Goal: Task Accomplishment & Management: Manage account settings

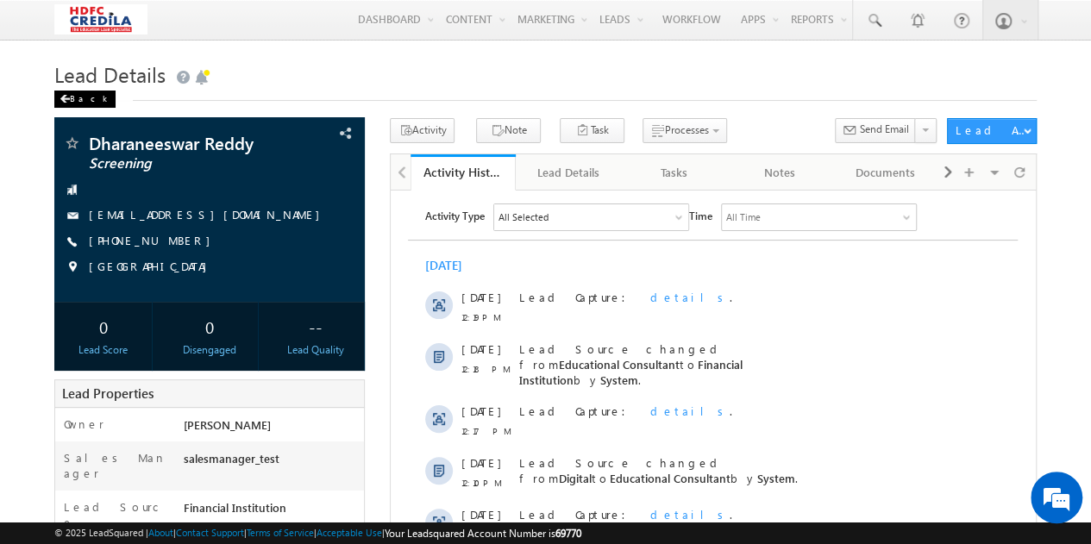
click at [76, 96] on div "Back" at bounding box center [84, 99] width 61 height 17
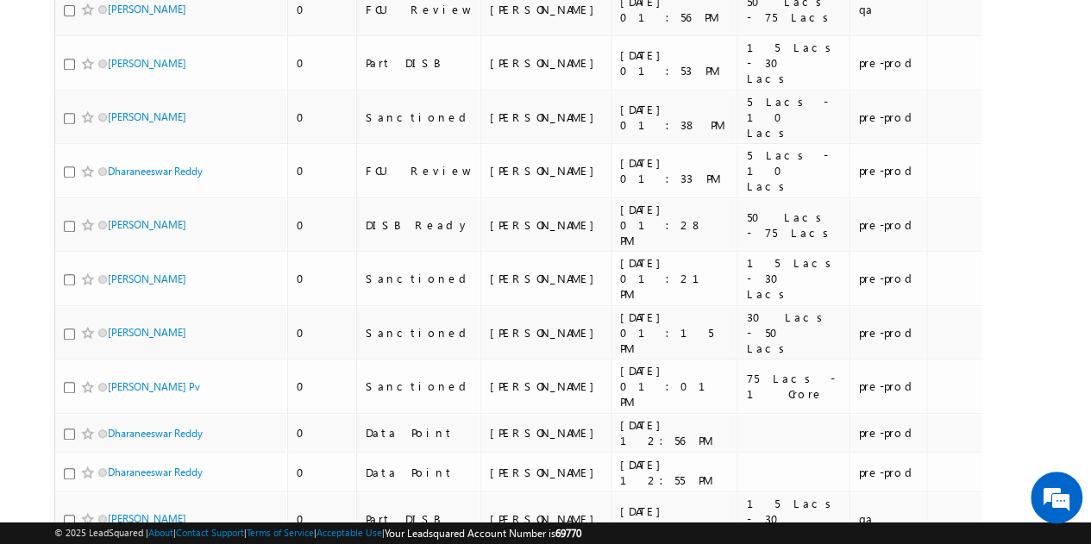
scroll to position [349, 0]
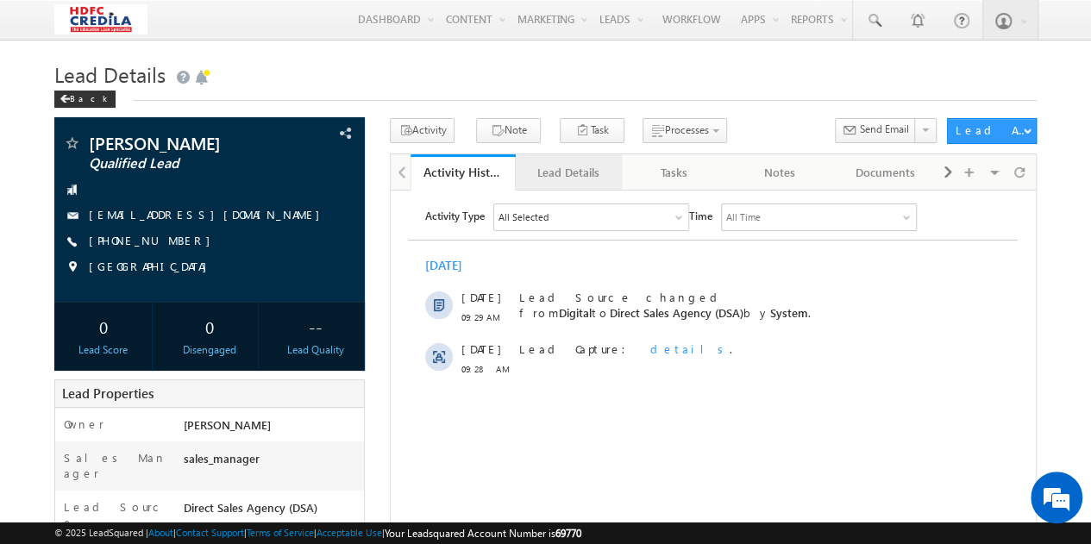
click at [573, 181] on div "Lead Details" at bounding box center [567, 172] width 77 height 21
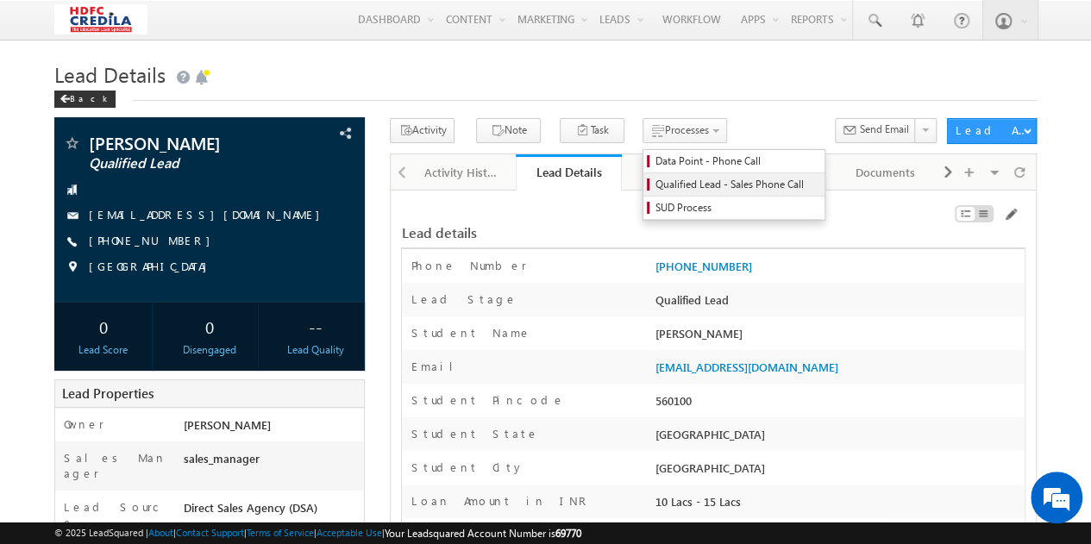
click at [659, 184] on span "Qualified Lead - Sales Phone Call" at bounding box center [736, 185] width 164 height 16
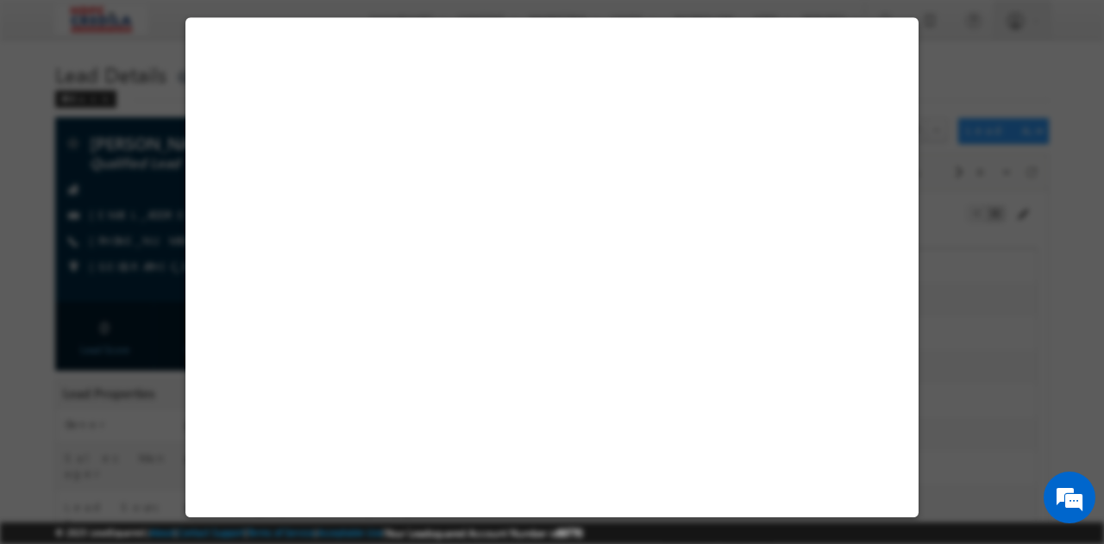
select select "10 Lacs - 15 Lacs"
select select "[GEOGRAPHIC_DATA]"
select select "CONFIRMED"
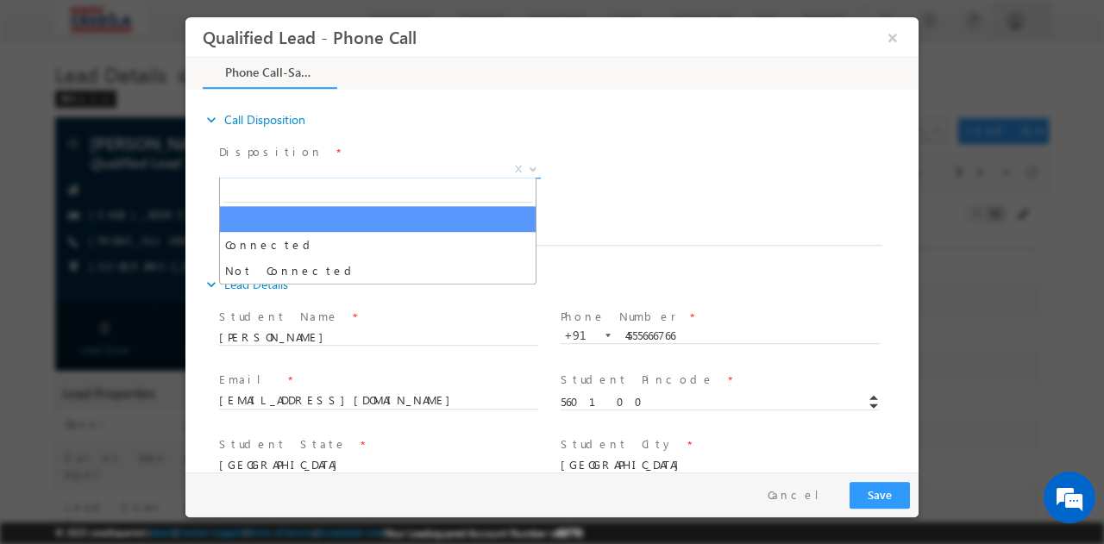
click at [354, 172] on span "X" at bounding box center [380, 168] width 322 height 17
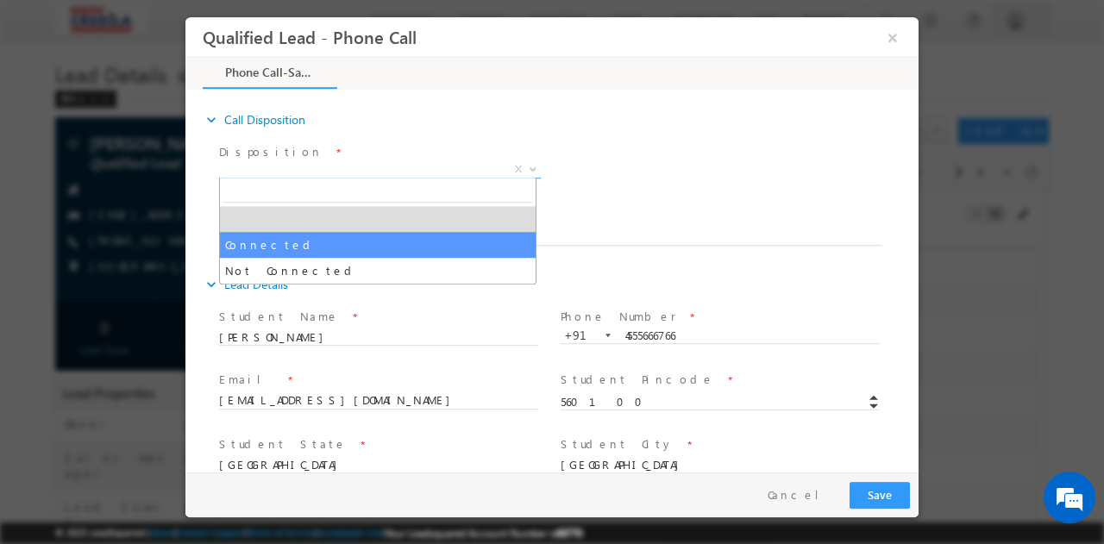
select select "Connected"
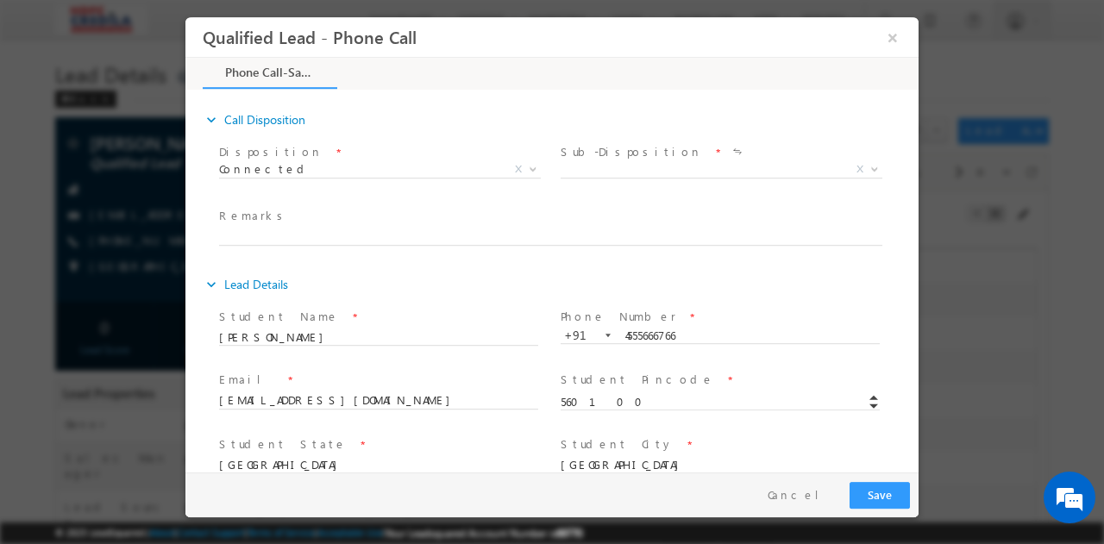
click at [578, 176] on span "Call back Customer will revert back Document Collection Not interested Prospect…" at bounding box center [727, 171] width 335 height 21
click at [635, 174] on span "X" at bounding box center [721, 168] width 322 height 17
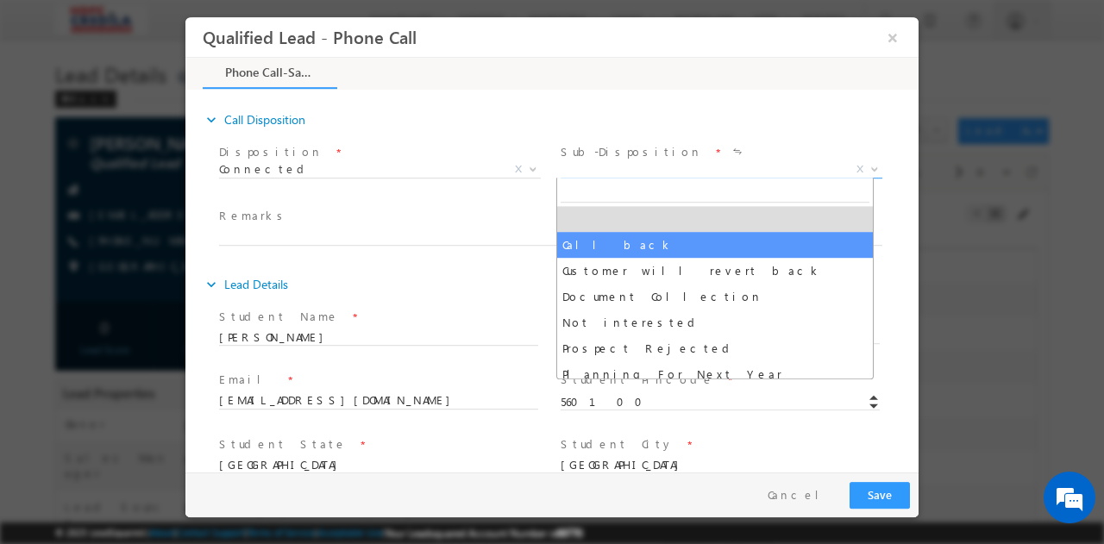
select select "Call back"
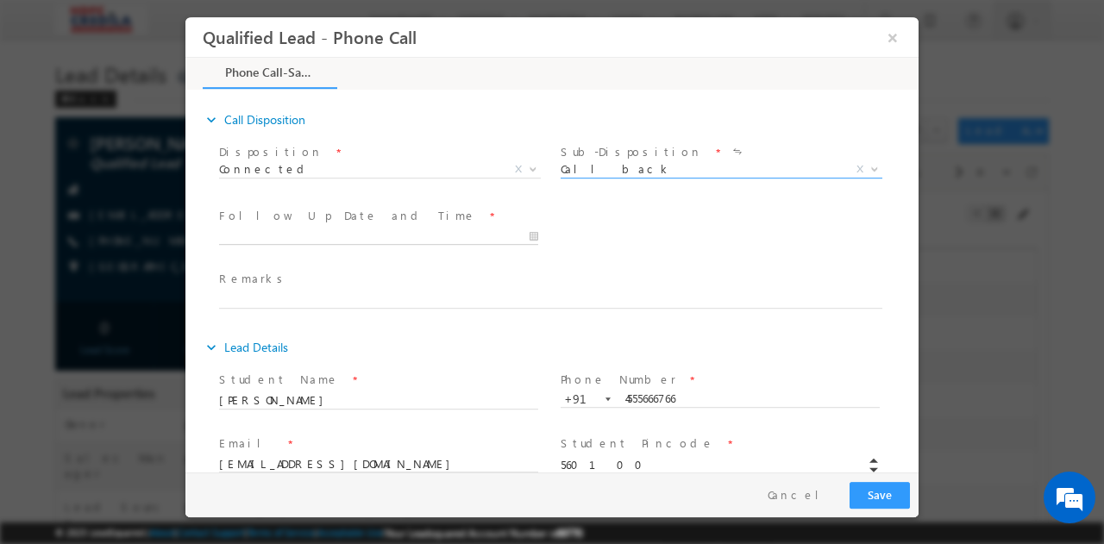
type input "10/03/2025 2:19 PM"
type input "19"
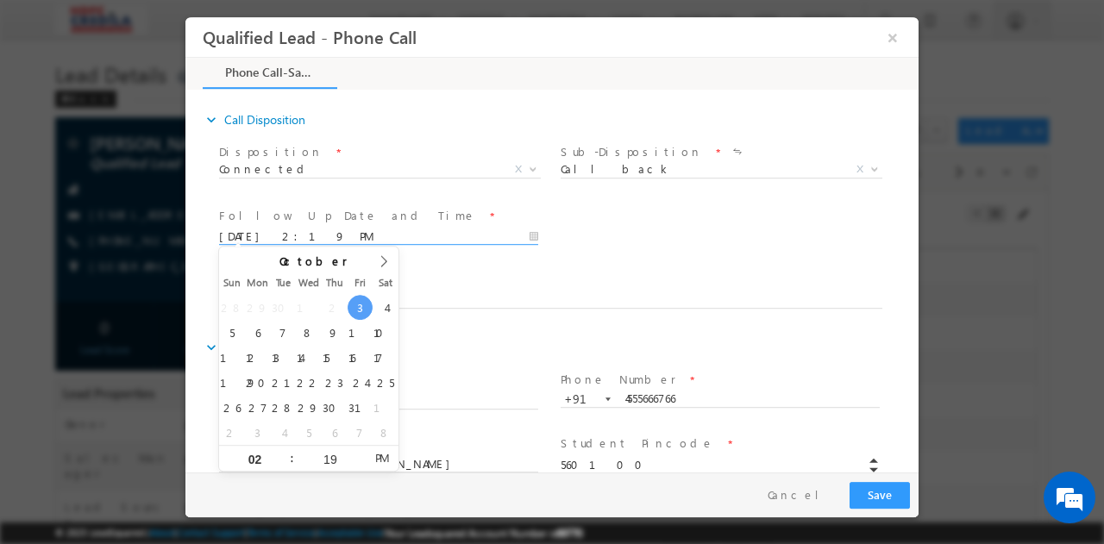
click at [526, 234] on input "10/03/2025 2:19 PM" at bounding box center [378, 236] width 319 height 17
type input "10/05/2025 2:19 PM"
click at [658, 246] on div "Document Collection Status * Not Collected Partially Collected Fully Collected …" at bounding box center [567, 235] width 703 height 64
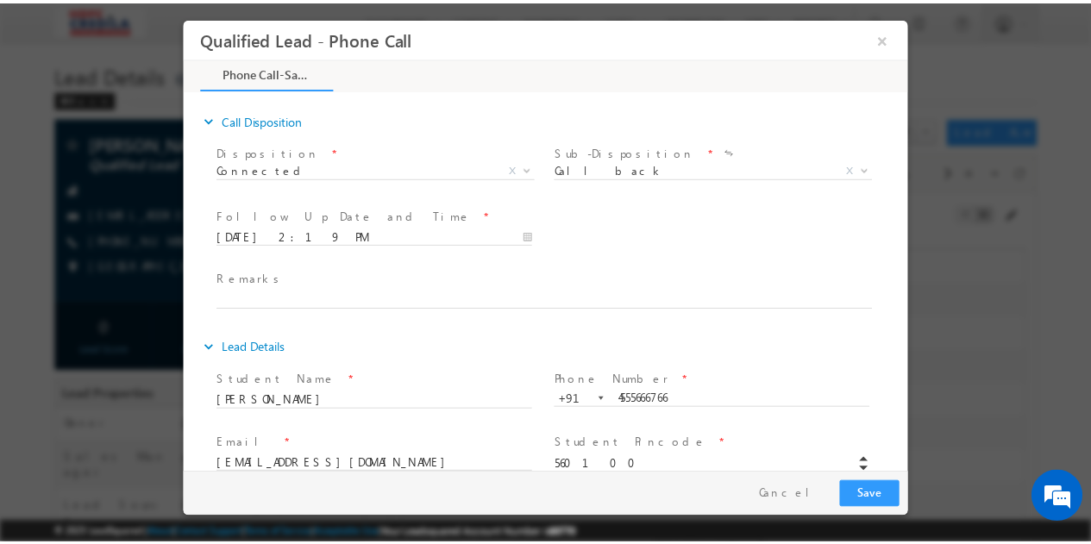
scroll to position [218, 0]
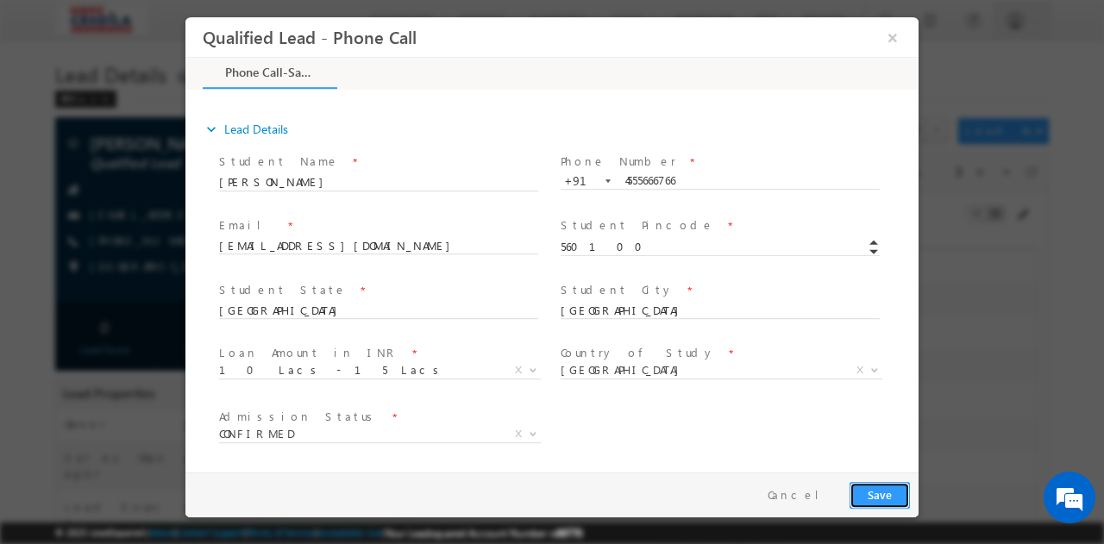
click at [892, 499] on button "Save" at bounding box center [879, 494] width 60 height 27
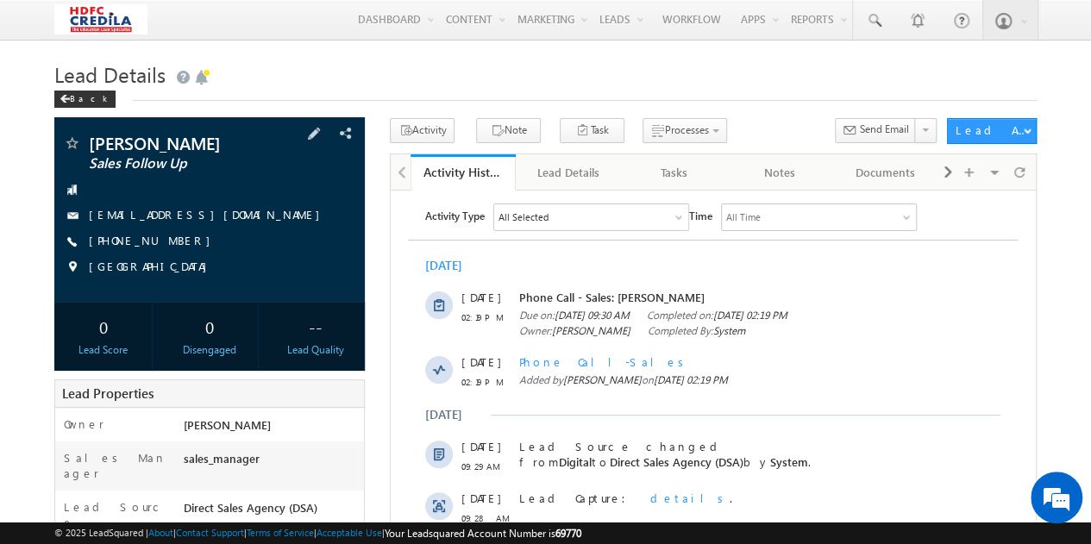
drag, startPoint x: 214, startPoint y: 246, endPoint x: 126, endPoint y: 249, distance: 88.0
click at [126, 249] on div "[PHONE_NUMBER]" at bounding box center [209, 241] width 293 height 17
click at [199, 256] on div "[PERSON_NAME] Sales Follow Up [EMAIL_ADDRESS][DOMAIN_NAME] [PHONE_NUMBER]" at bounding box center [209, 210] width 293 height 150
click at [153, 247] on link "[PHONE_NUMBER]" at bounding box center [154, 240] width 130 height 15
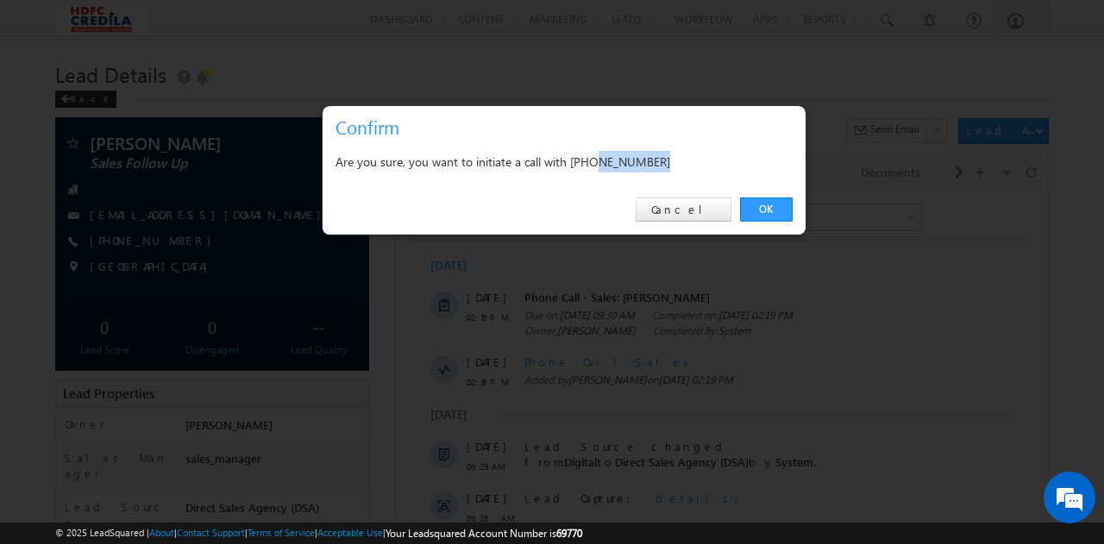
drag, startPoint x: 594, startPoint y: 163, endPoint x: 681, endPoint y: 164, distance: 87.1
click at [681, 164] on div "Are you sure, you want to initiate a call with +91-4555666766" at bounding box center [563, 162] width 457 height 22
click at [699, 213] on link "Cancel" at bounding box center [683, 209] width 96 height 24
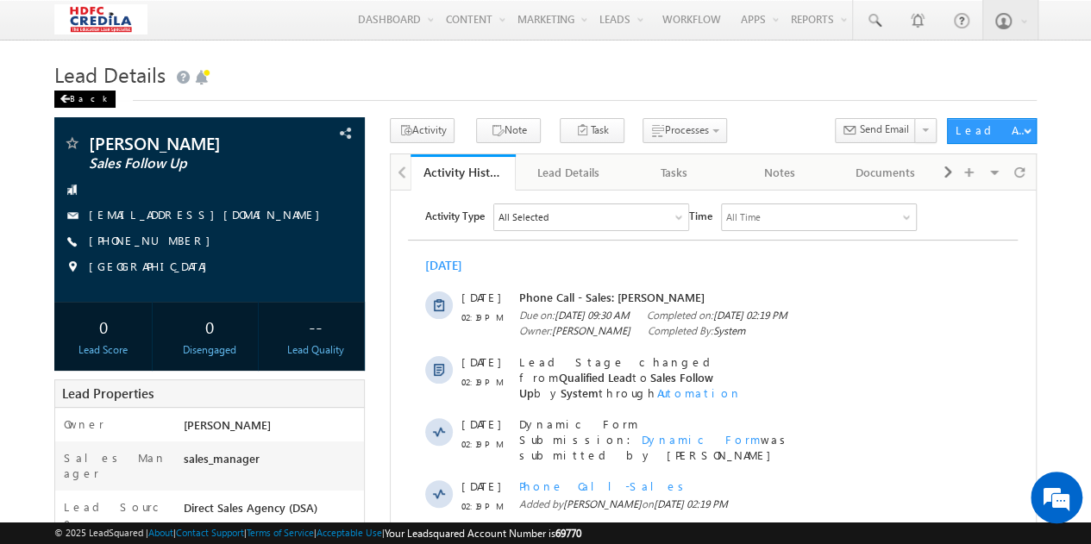
click at [68, 101] on span at bounding box center [64, 99] width 10 height 9
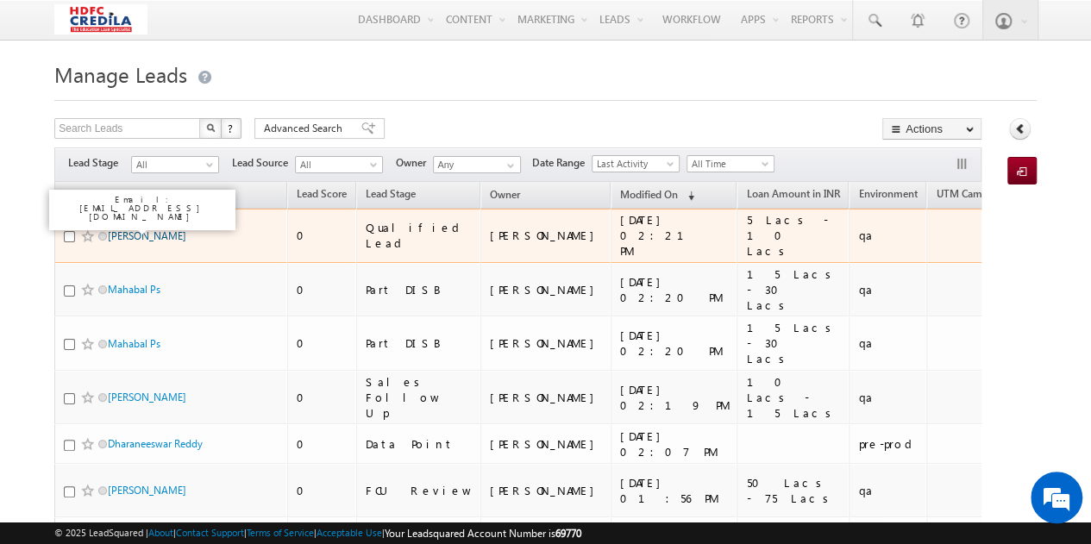
click at [122, 229] on link "[PERSON_NAME]" at bounding box center [147, 235] width 78 height 13
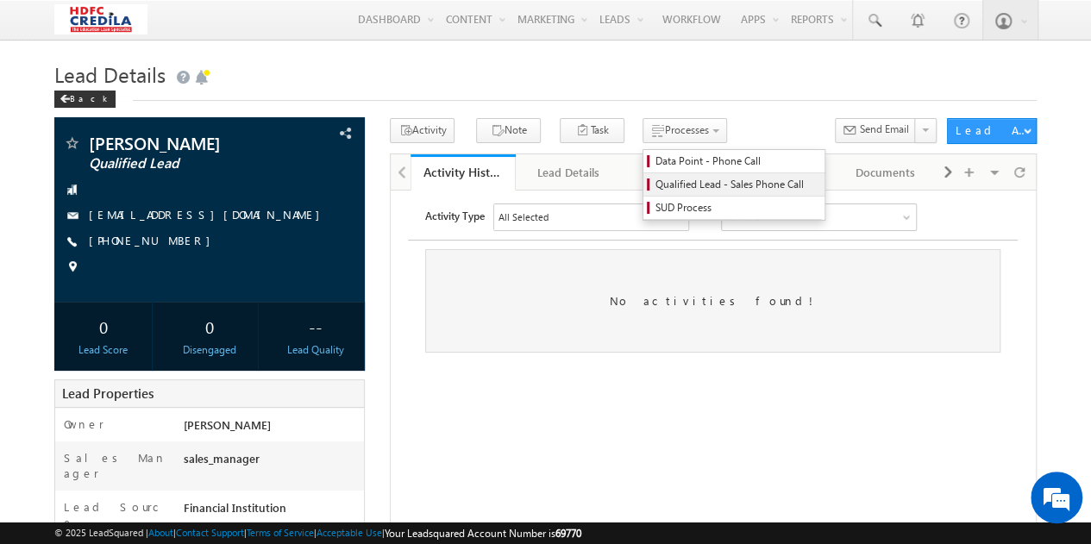
click at [662, 181] on span "Qualified Lead - Sales Phone Call" at bounding box center [736, 185] width 164 height 16
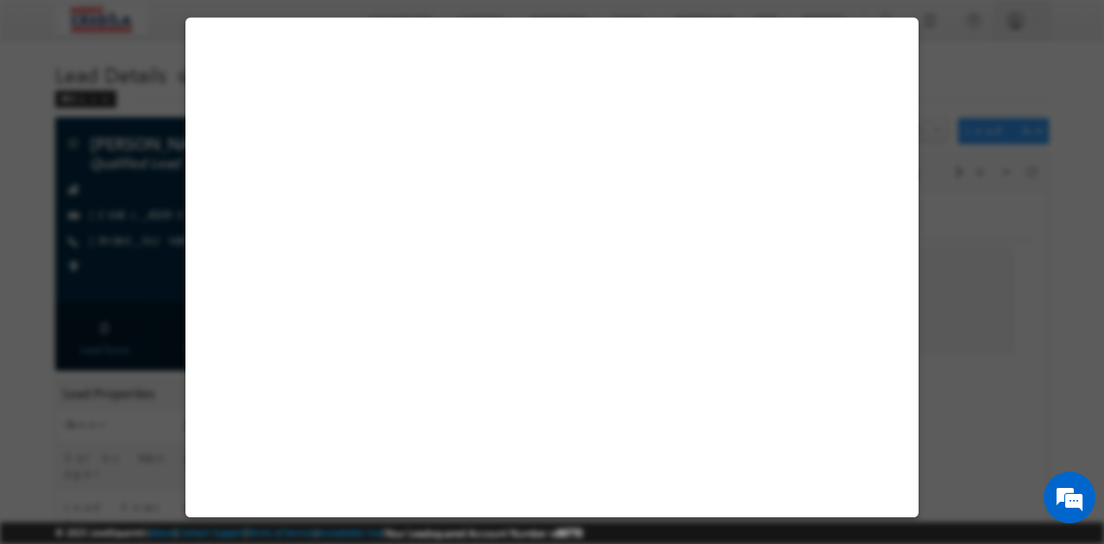
select select "5 Lacs - 10 Lacs"
select select "[GEOGRAPHIC_DATA]"
select select "AWAITING"
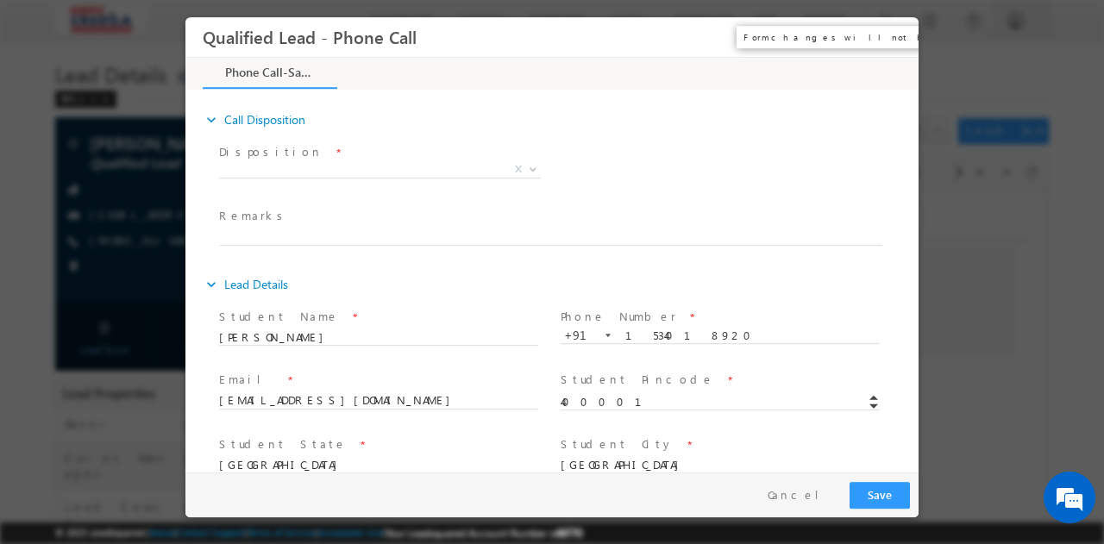
click at [890, 35] on button "×" at bounding box center [892, 37] width 29 height 32
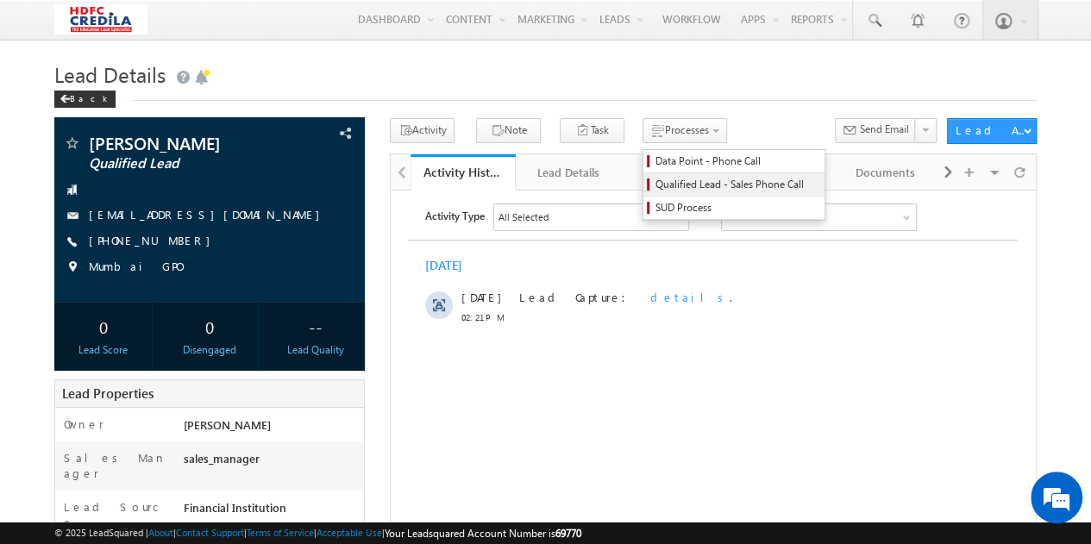
click at [664, 192] on span "Qualified Lead - Sales Phone Call" at bounding box center [736, 185] width 164 height 16
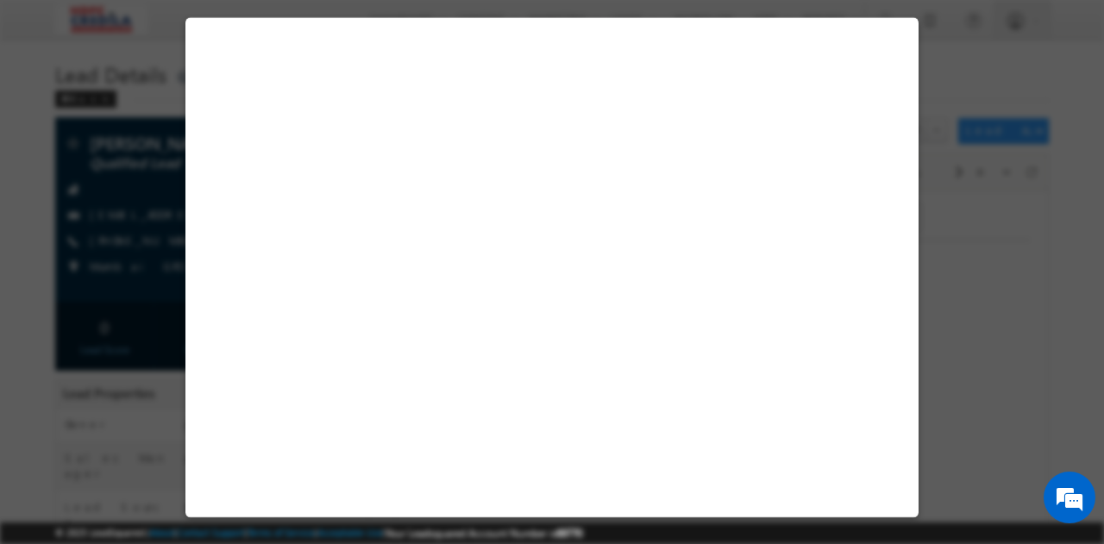
select select "5 Lacs - 10 Lacs"
select select "[GEOGRAPHIC_DATA]"
select select "AWAITING"
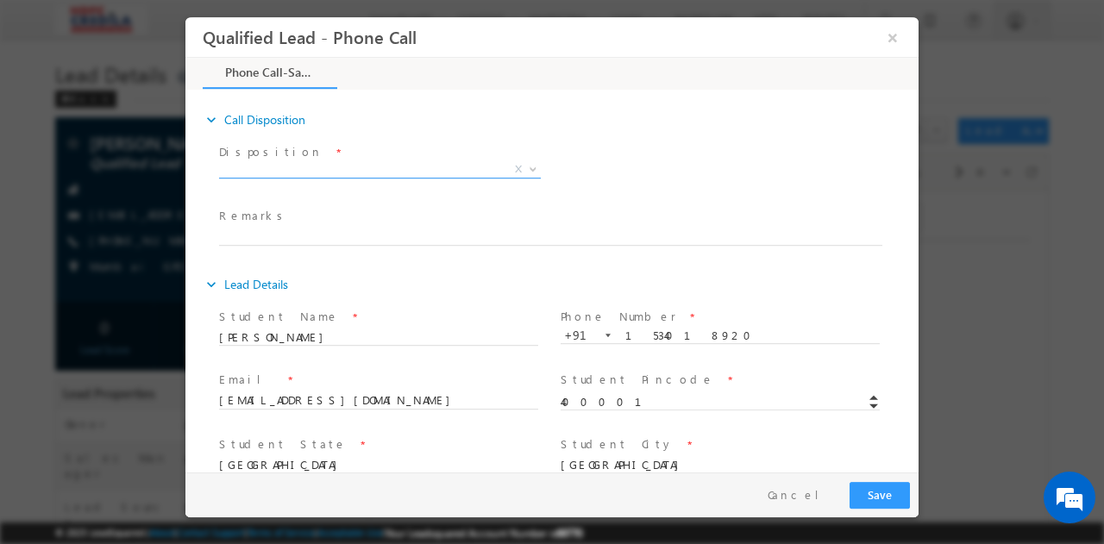
click at [288, 175] on span "X" at bounding box center [380, 168] width 322 height 17
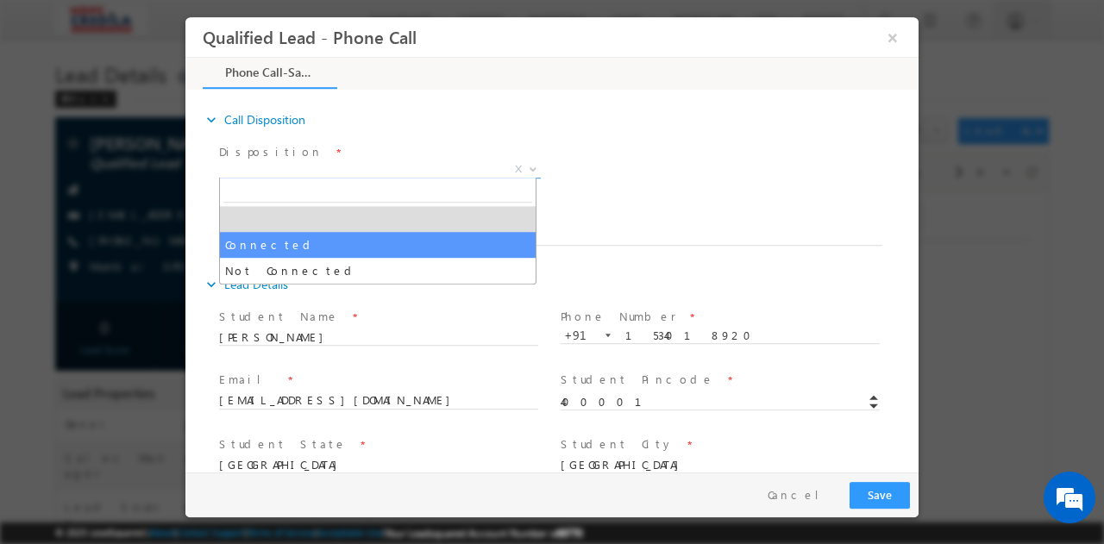
select select "Connected"
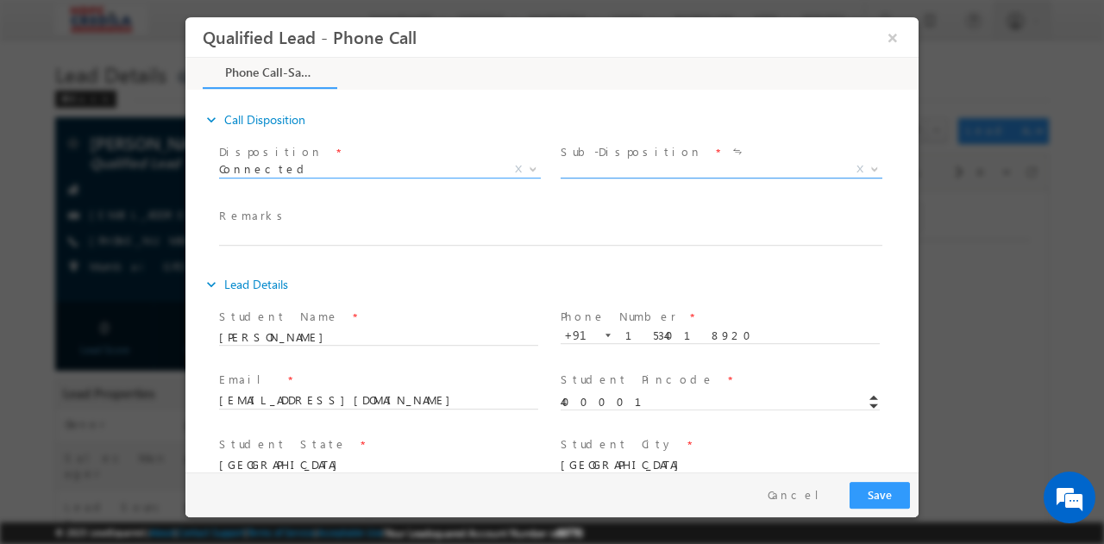
click at [655, 163] on span "X" at bounding box center [721, 168] width 322 height 17
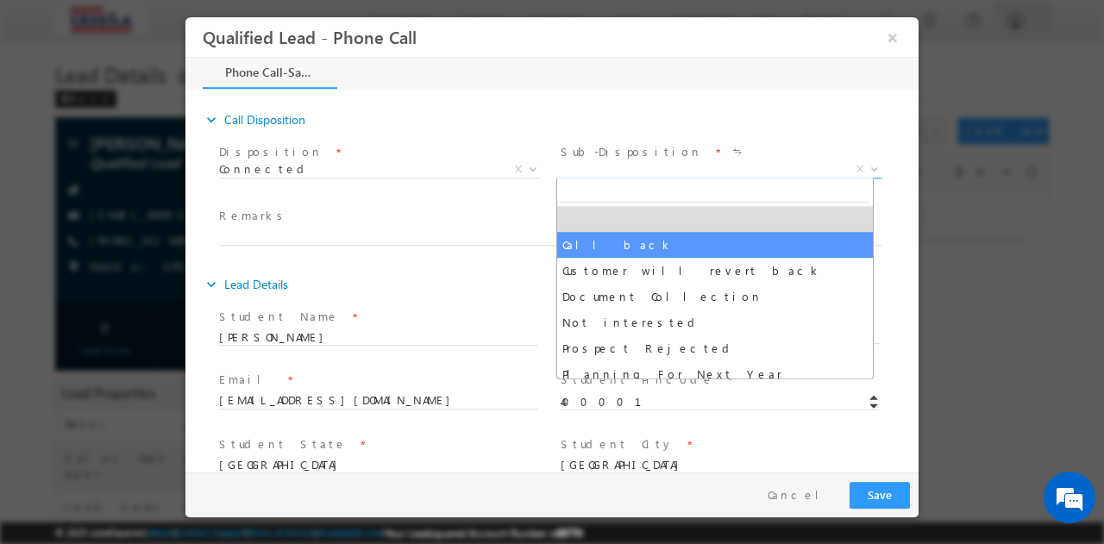
select select "Call back"
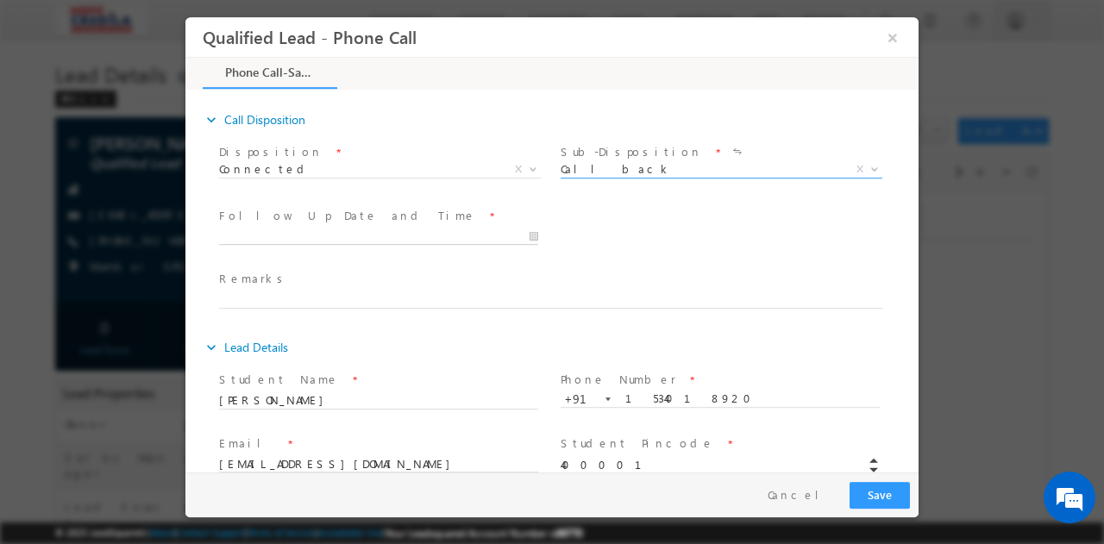
type input "[DATE] 2:22 PM"
type input "22"
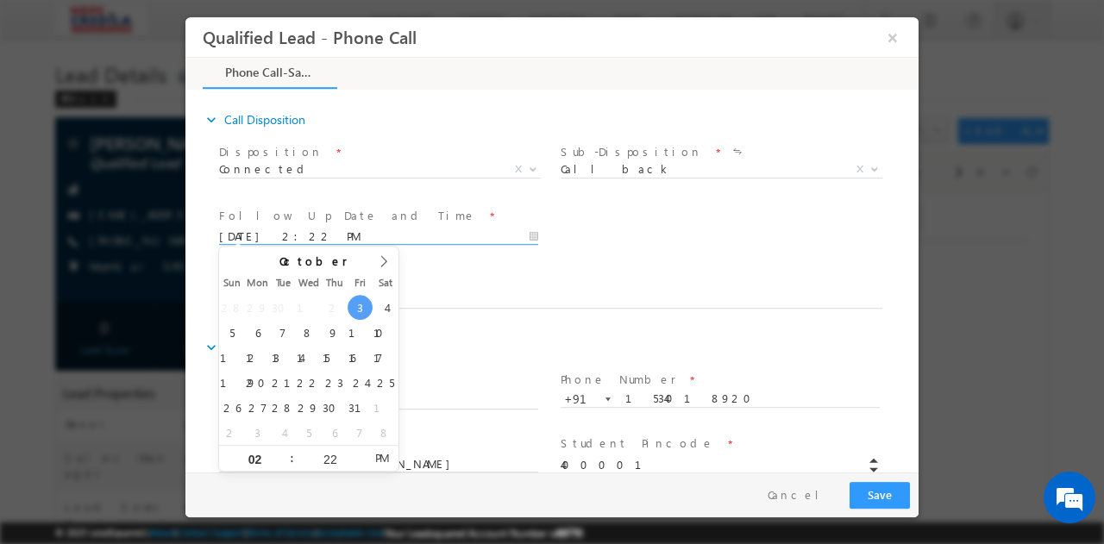
click at [447, 234] on input "[DATE] 2:22 PM" at bounding box center [378, 236] width 319 height 17
click at [328, 459] on input "22" at bounding box center [330, 459] width 72 height 11
click at [250, 457] on input "02" at bounding box center [255, 459] width 72 height 11
type input "6"
type input "[DATE] 6:22 PM"
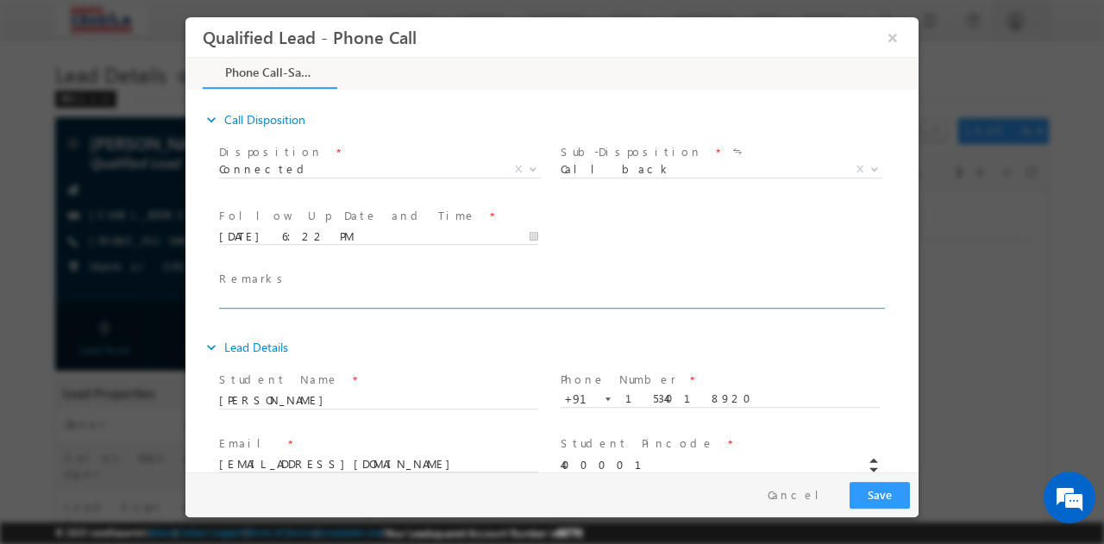
click at [616, 292] on textarea at bounding box center [550, 298] width 663 height 20
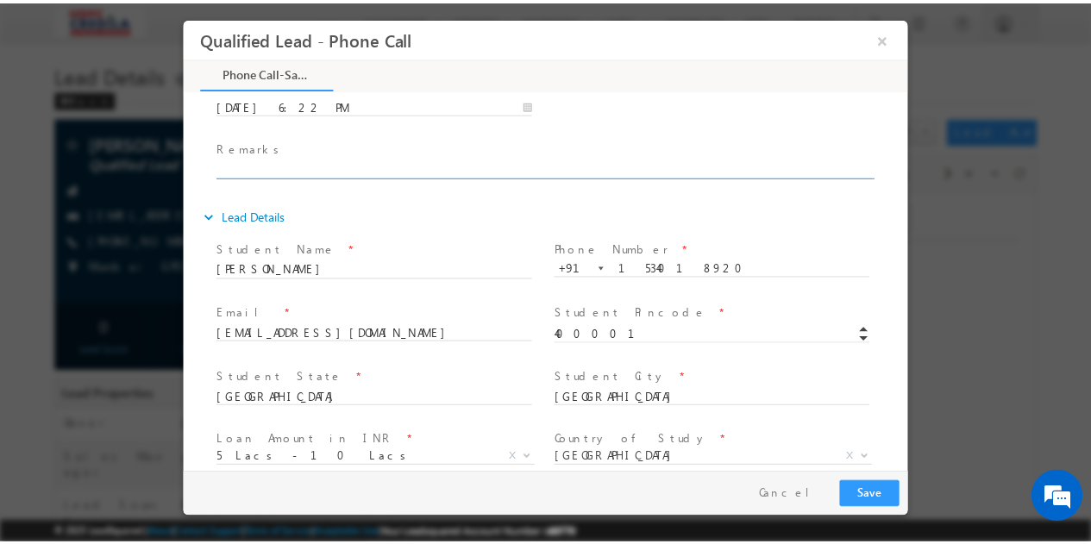
scroll to position [218, 0]
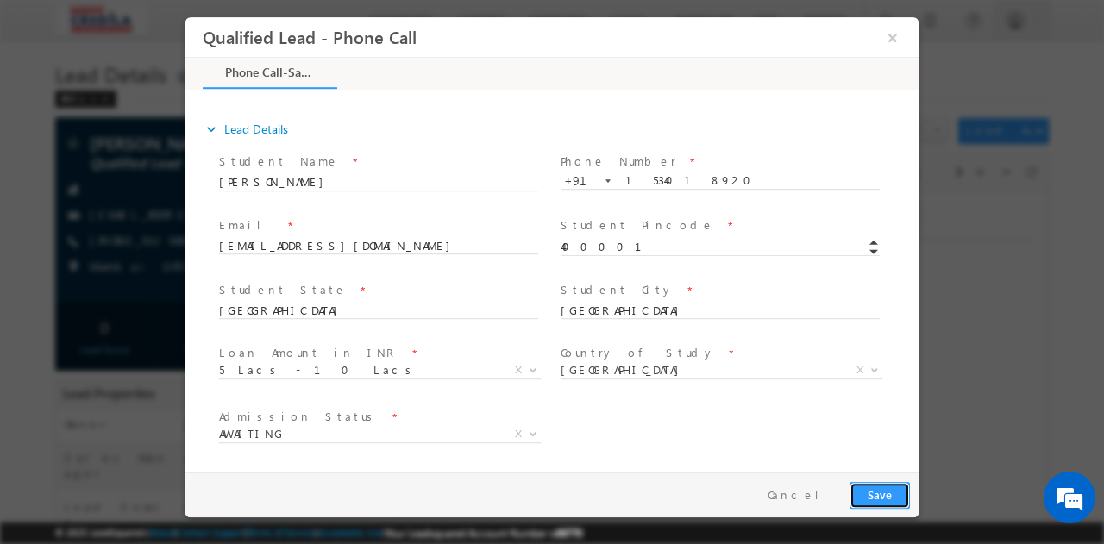
click at [861, 497] on button "Save" at bounding box center [879, 494] width 60 height 27
